Goal: Information Seeking & Learning: Learn about a topic

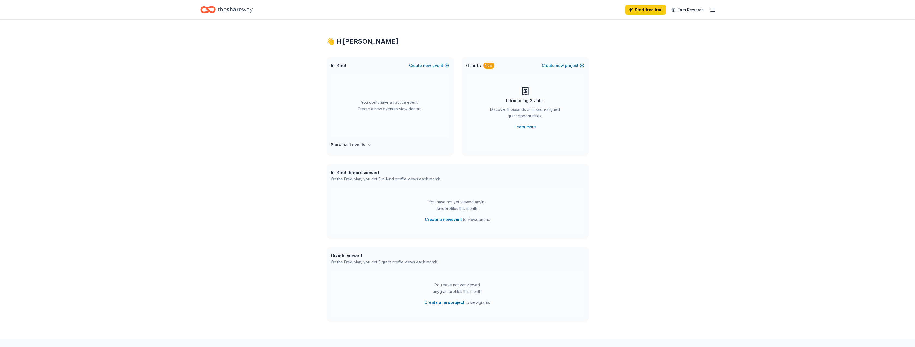
click at [528, 99] on div "Introducing Grants!" at bounding box center [526, 100] width 38 height 7
click at [524, 127] on link "Learn more" at bounding box center [525, 127] width 22 height 7
click at [529, 127] on link "Learn more" at bounding box center [525, 127] width 22 height 7
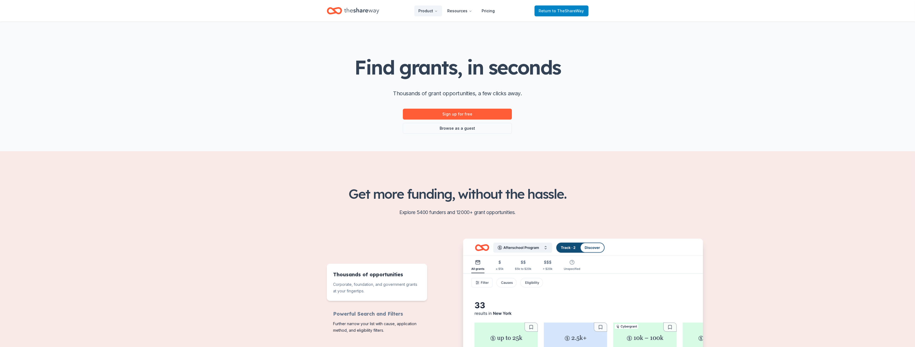
click at [548, 13] on span "Return to TheShareWay" at bounding box center [561, 11] width 45 height 7
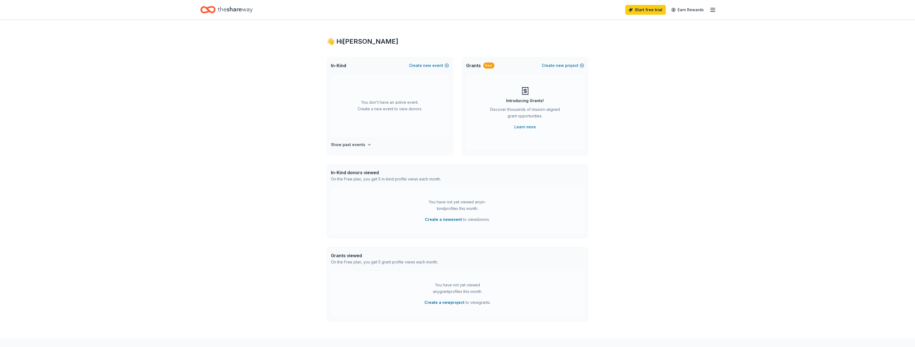
click at [239, 11] on icon "Home" at bounding box center [235, 9] width 35 height 11
click at [718, 11] on div "Start free trial Earn Rewards" at bounding box center [458, 9] width 558 height 19
click at [658, 8] on link "Start free trial" at bounding box center [645, 10] width 41 height 10
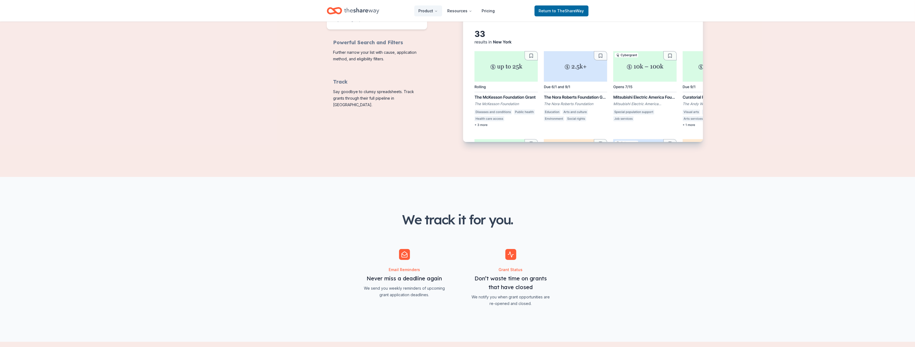
scroll to position [209, 0]
